Goal: Information Seeking & Learning: Find specific page/section

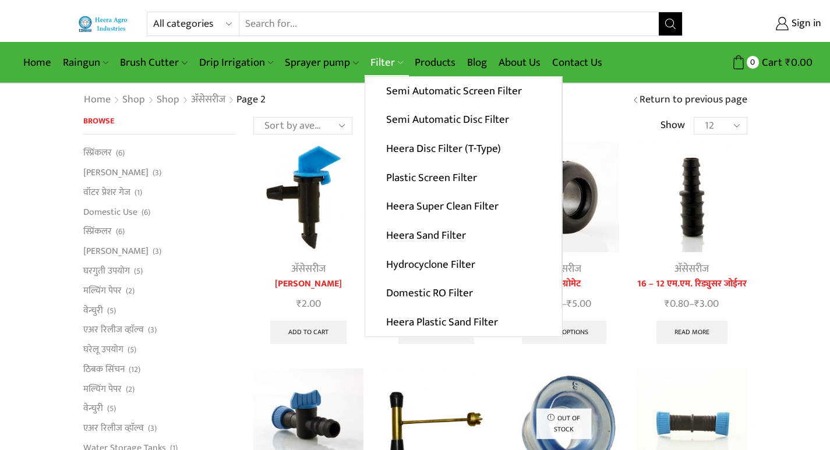
click at [382, 63] on link "Filter" at bounding box center [387, 62] width 44 height 27
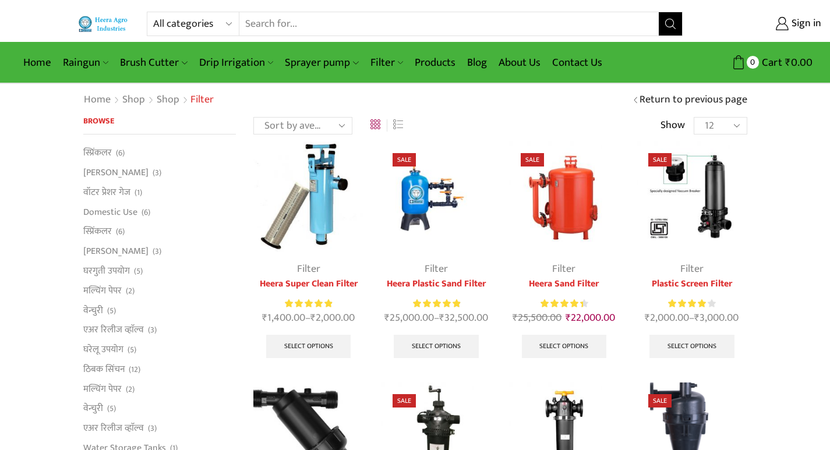
click at [408, 216] on img at bounding box center [436, 196] width 110 height 110
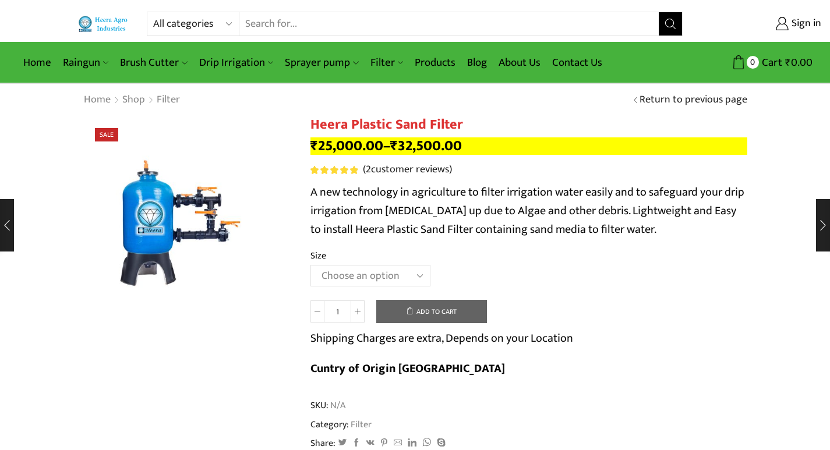
click at [229, 27] on select "All categories Accessories Air Release Valve Brush Cutter Domestic Use Drip Irr…" at bounding box center [196, 23] width 86 height 23
select select "venturi"
click at [153, 12] on select "All categories Accessories Air Release Valve Brush Cutter Domestic Use Drip Irr…" at bounding box center [196, 23] width 86 height 23
click at [670, 21] on icon "Search button" at bounding box center [670, 24] width 10 height 10
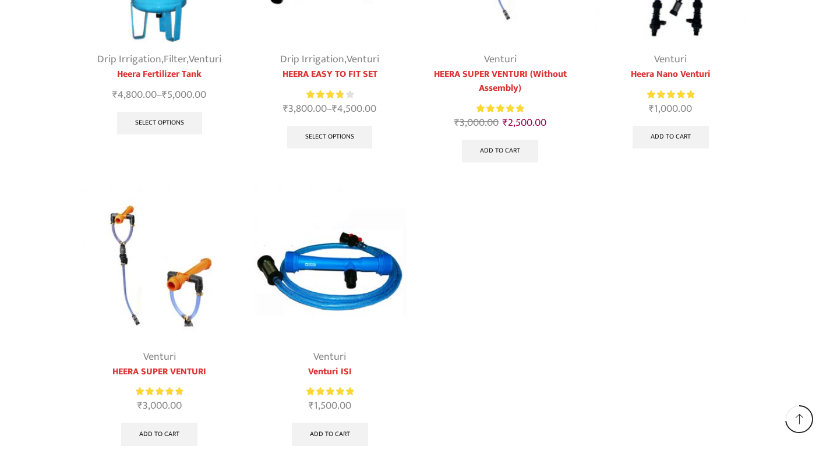
scroll to position [291, 0]
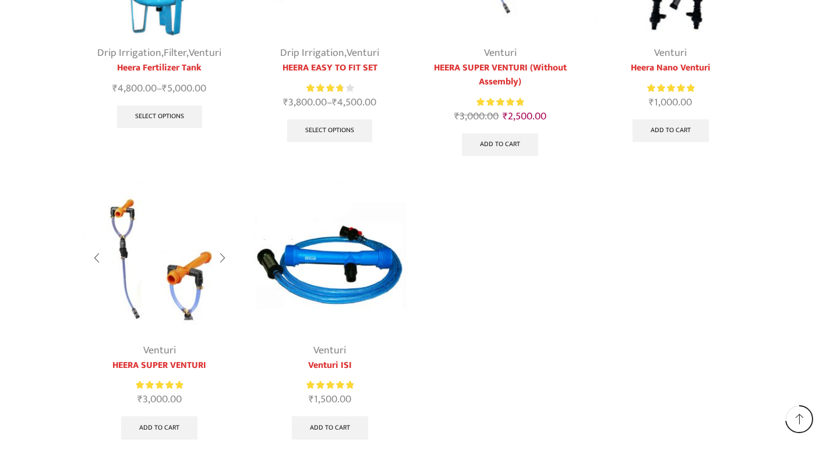
click at [222, 254] on div at bounding box center [222, 258] width 27 height 31
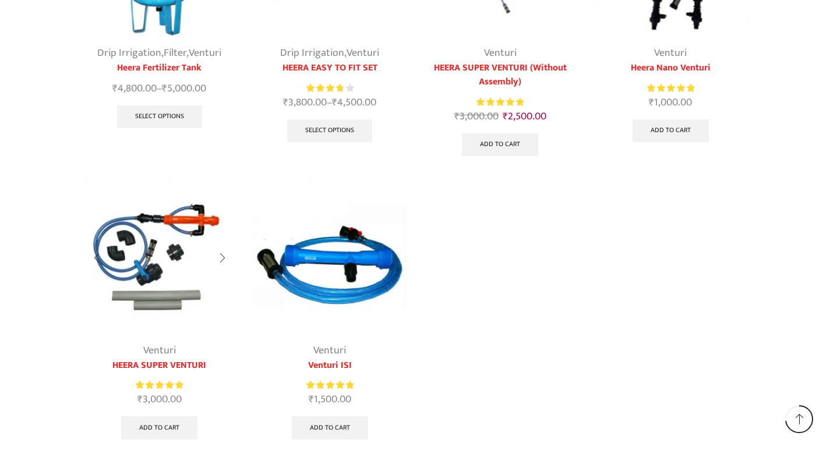
click at [219, 252] on div at bounding box center [222, 258] width 27 height 31
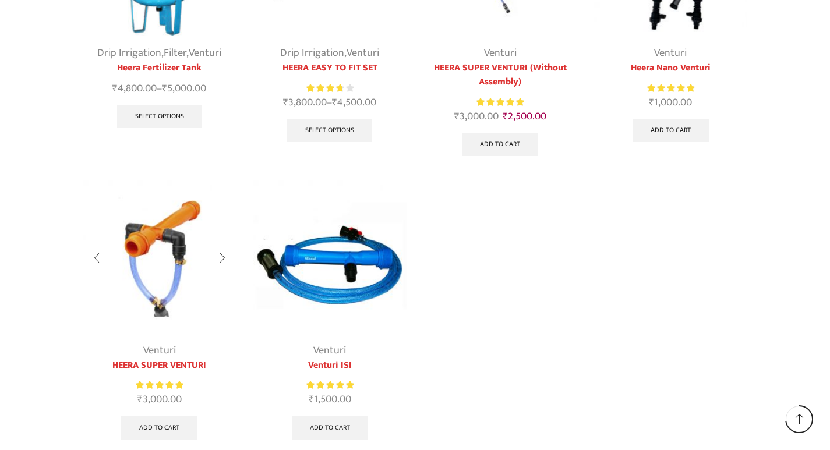
click at [221, 261] on div at bounding box center [222, 258] width 27 height 31
